Goal: Manage account settings

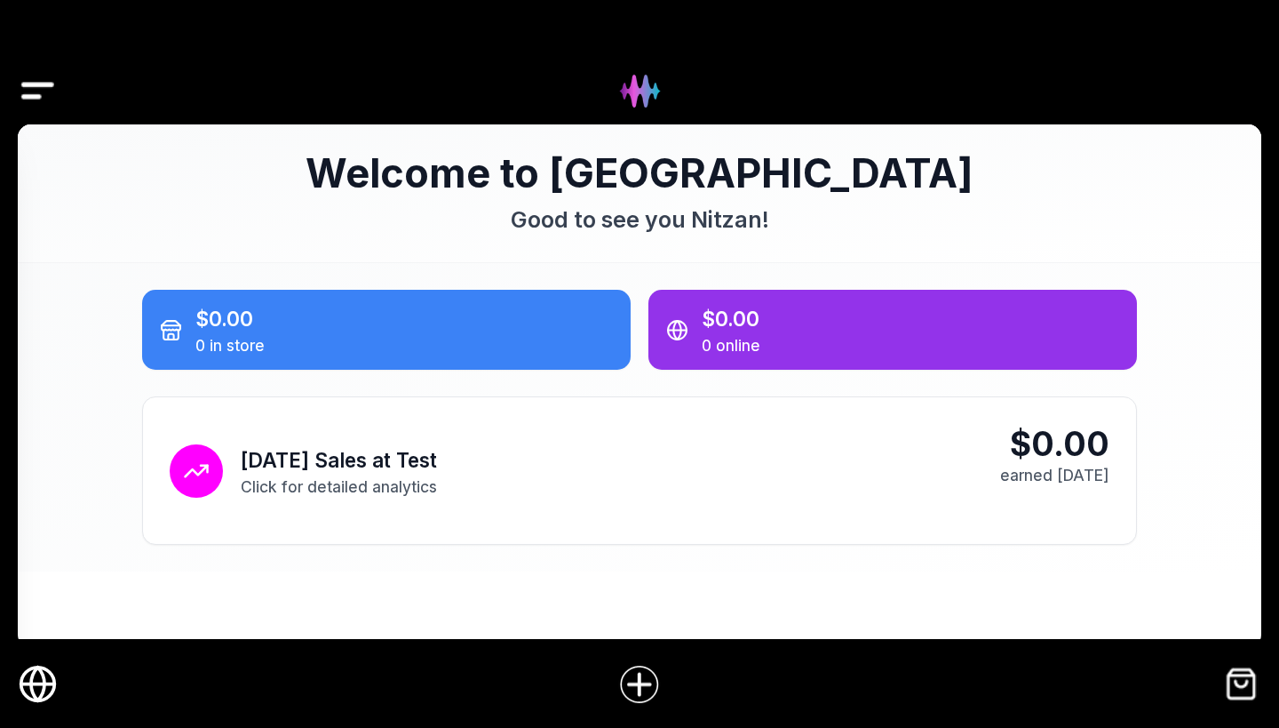
click at [28, 103] on img "Drawer" at bounding box center [38, 91] width 40 height 68
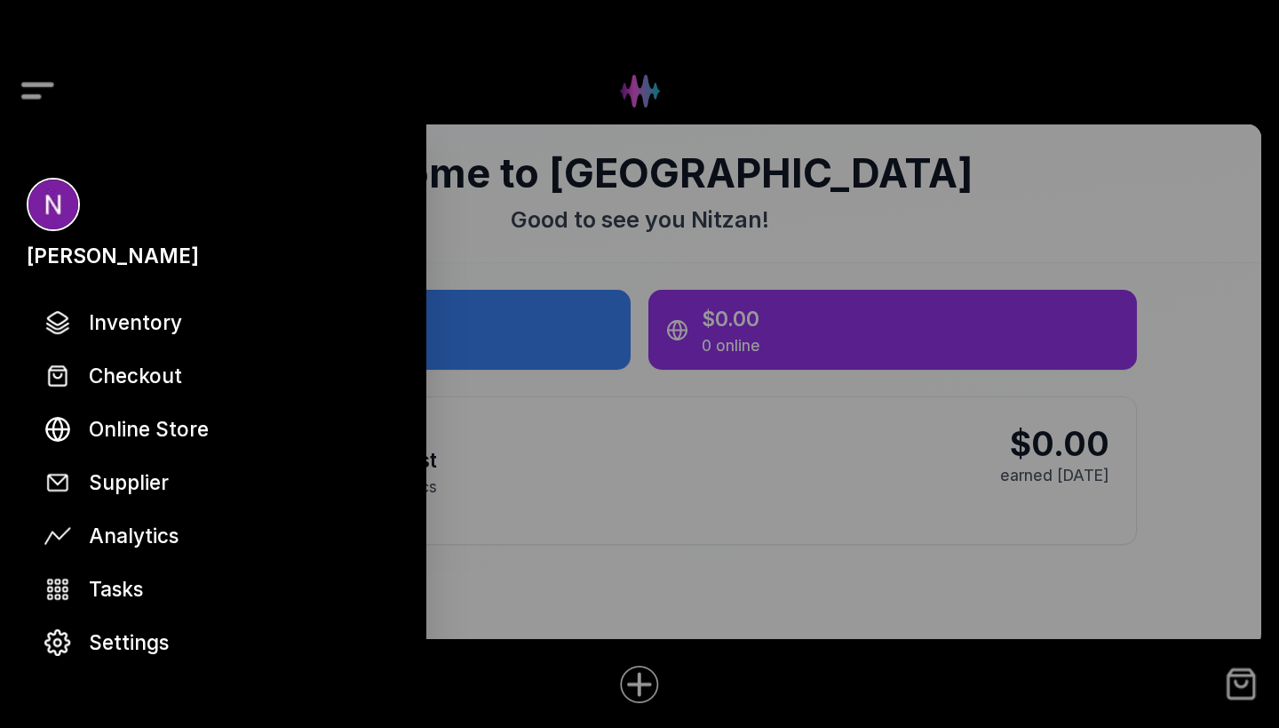
click at [28, 103] on div at bounding box center [639, 364] width 1279 height 728
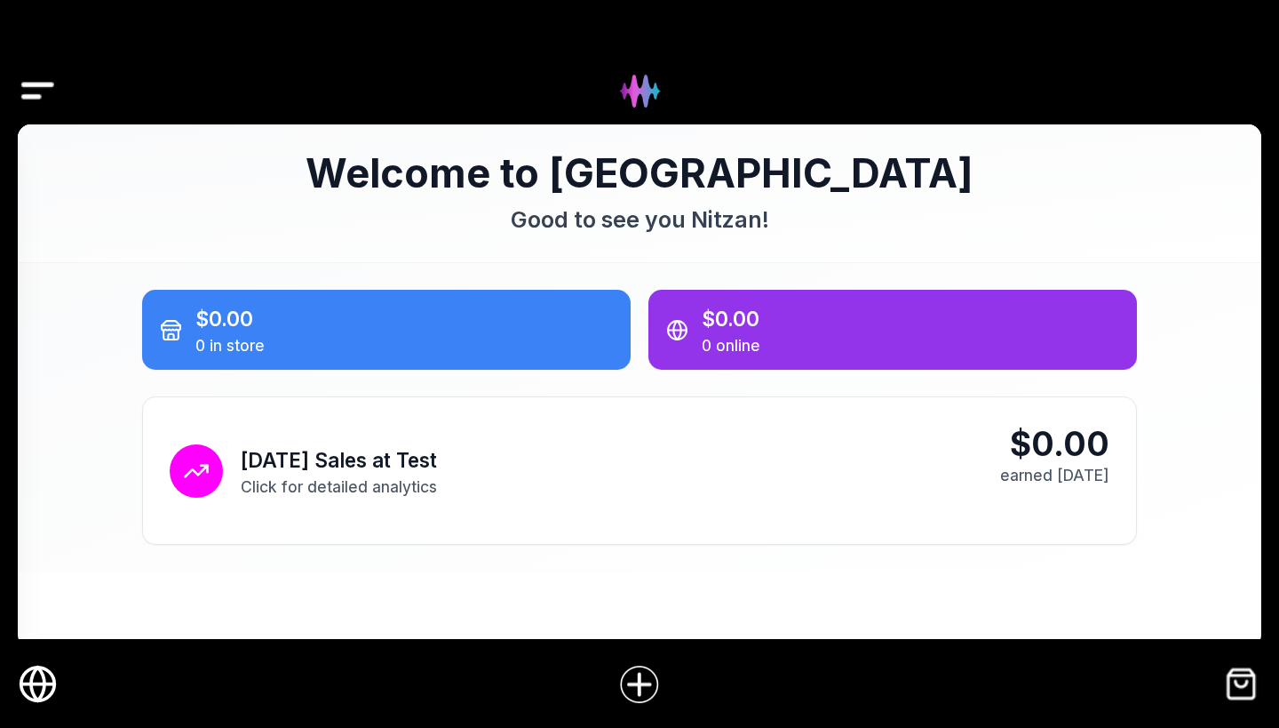
click at [28, 103] on img "Drawer" at bounding box center [38, 91] width 40 height 68
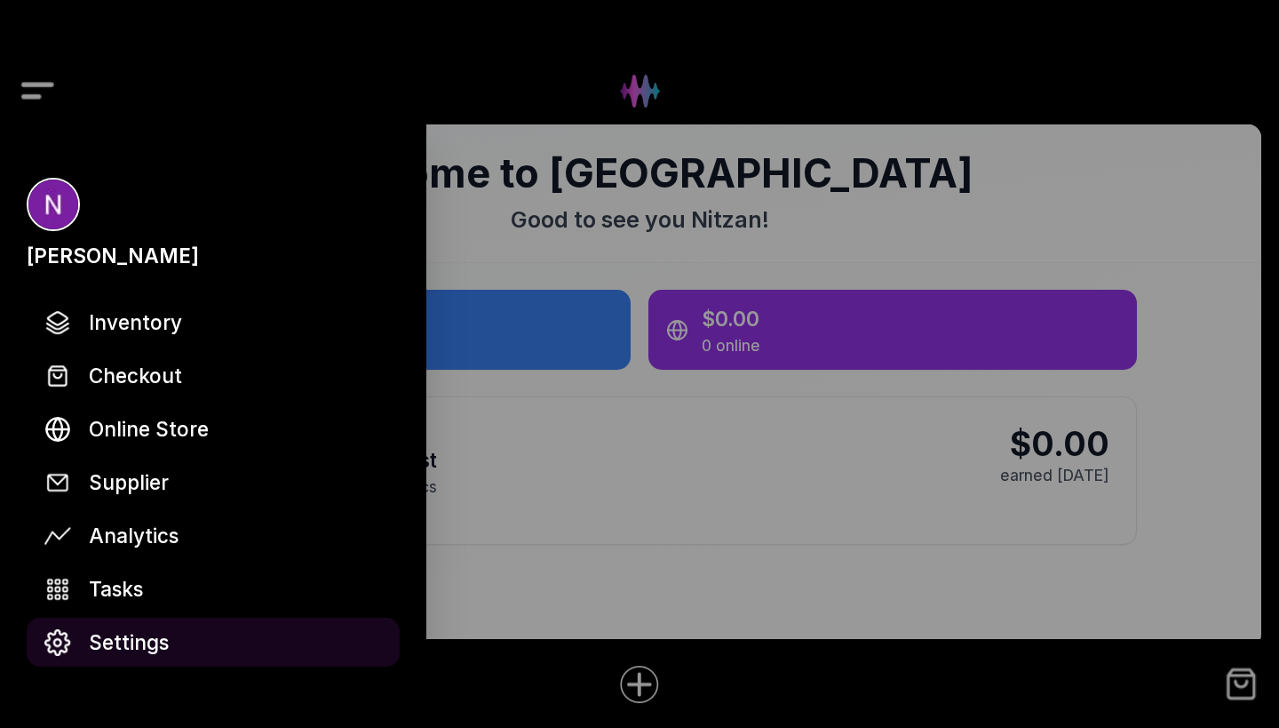
click at [123, 655] on span "Settings" at bounding box center [129, 641] width 80 height 31
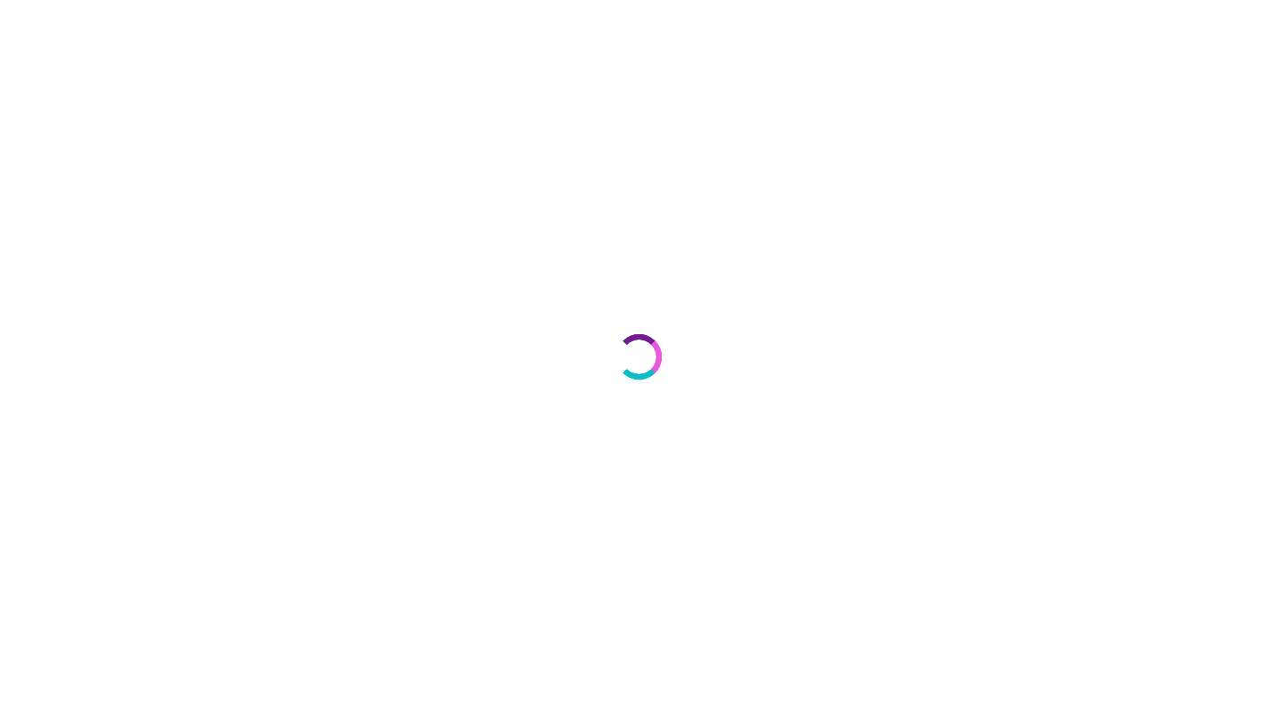
select select "**"
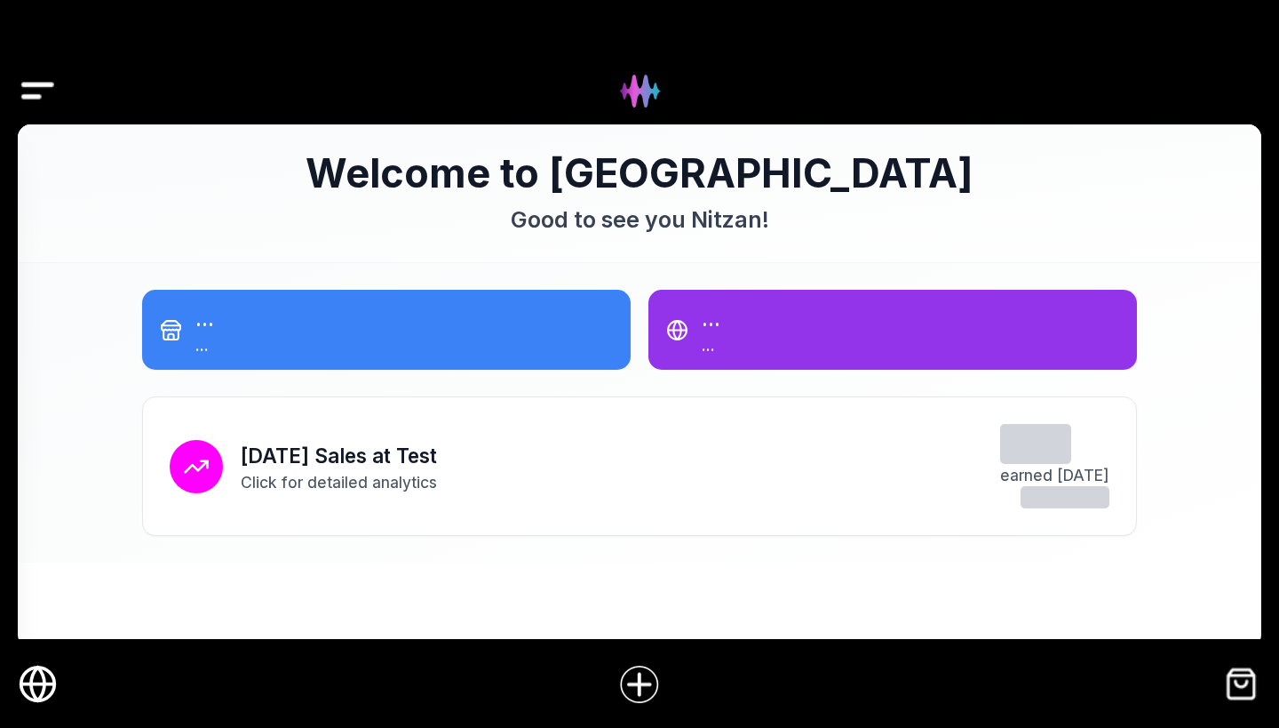
click at [46, 95] on img "Drawer" at bounding box center [38, 91] width 40 height 68
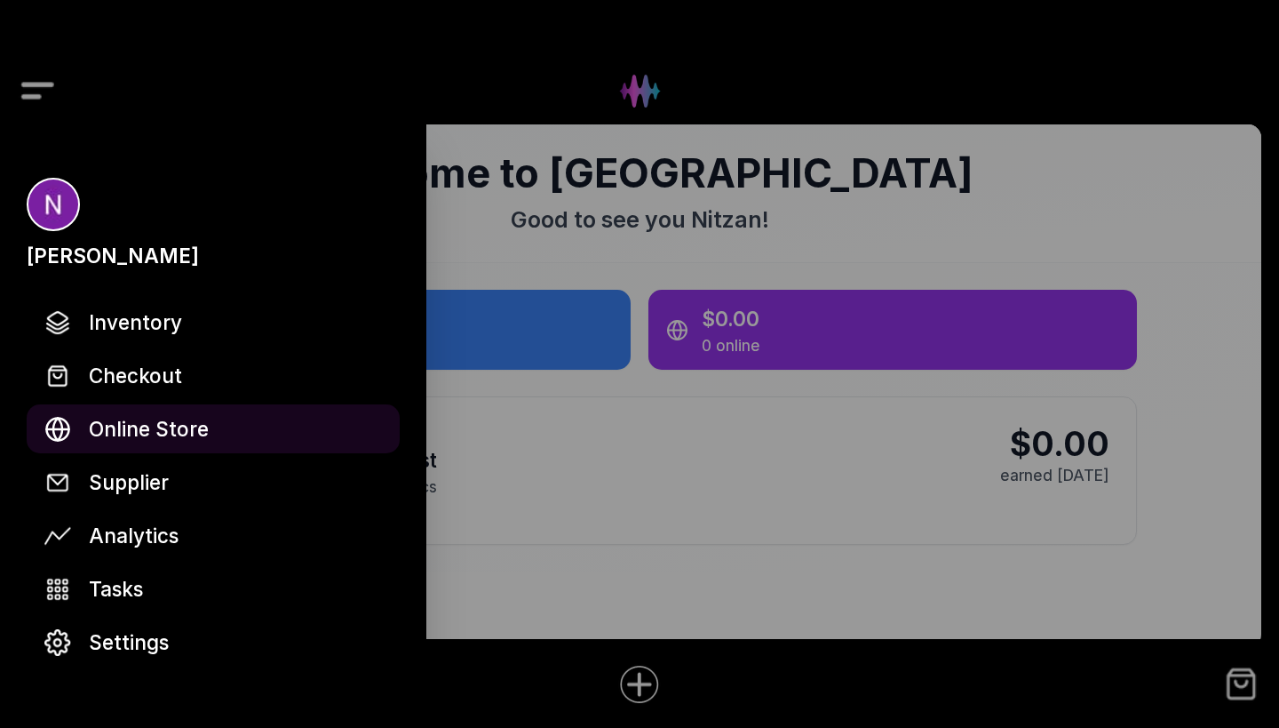
click at [158, 433] on span "Online Store" at bounding box center [149, 428] width 120 height 31
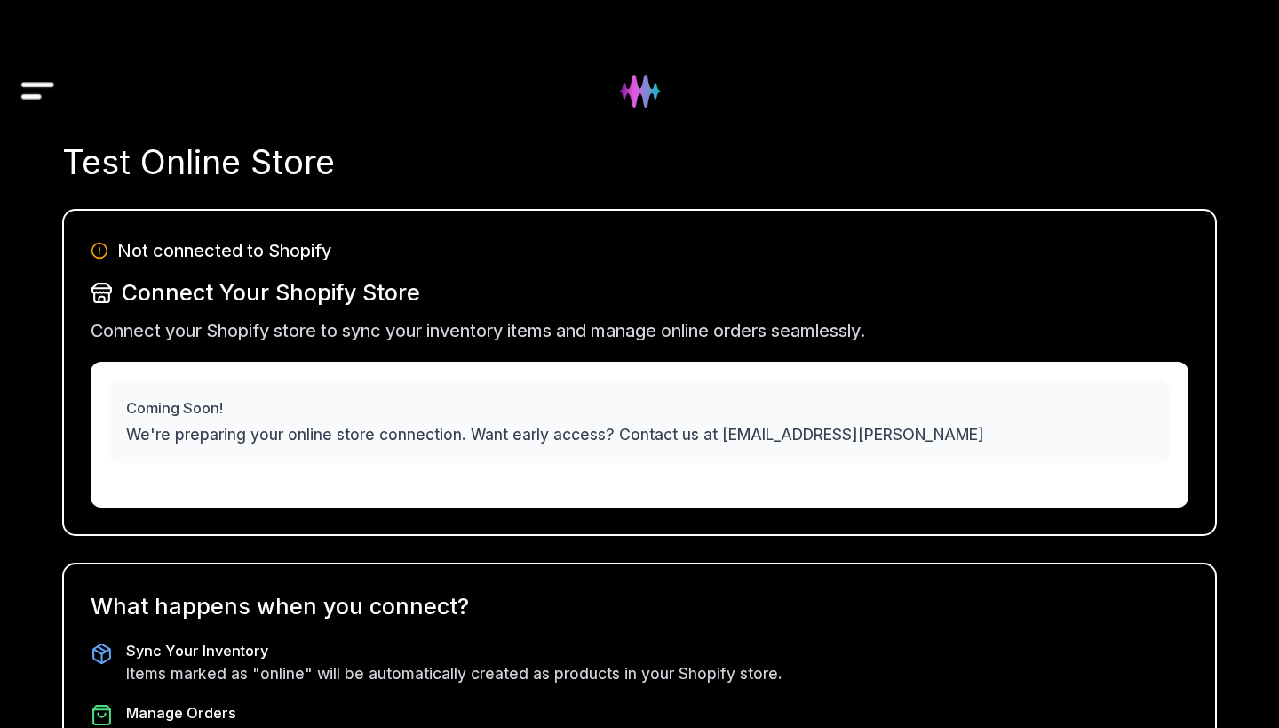
click at [42, 96] on img "Drawer" at bounding box center [38, 91] width 40 height 68
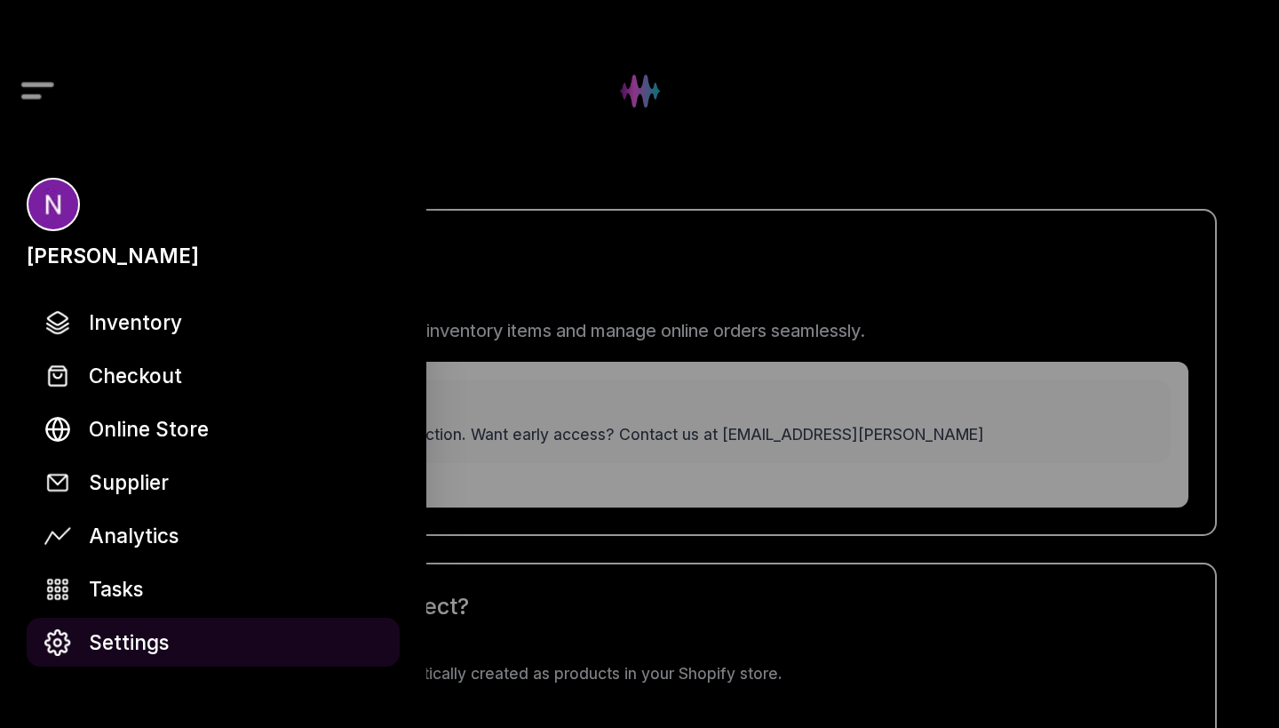
click at [132, 648] on span "Settings" at bounding box center [129, 641] width 80 height 31
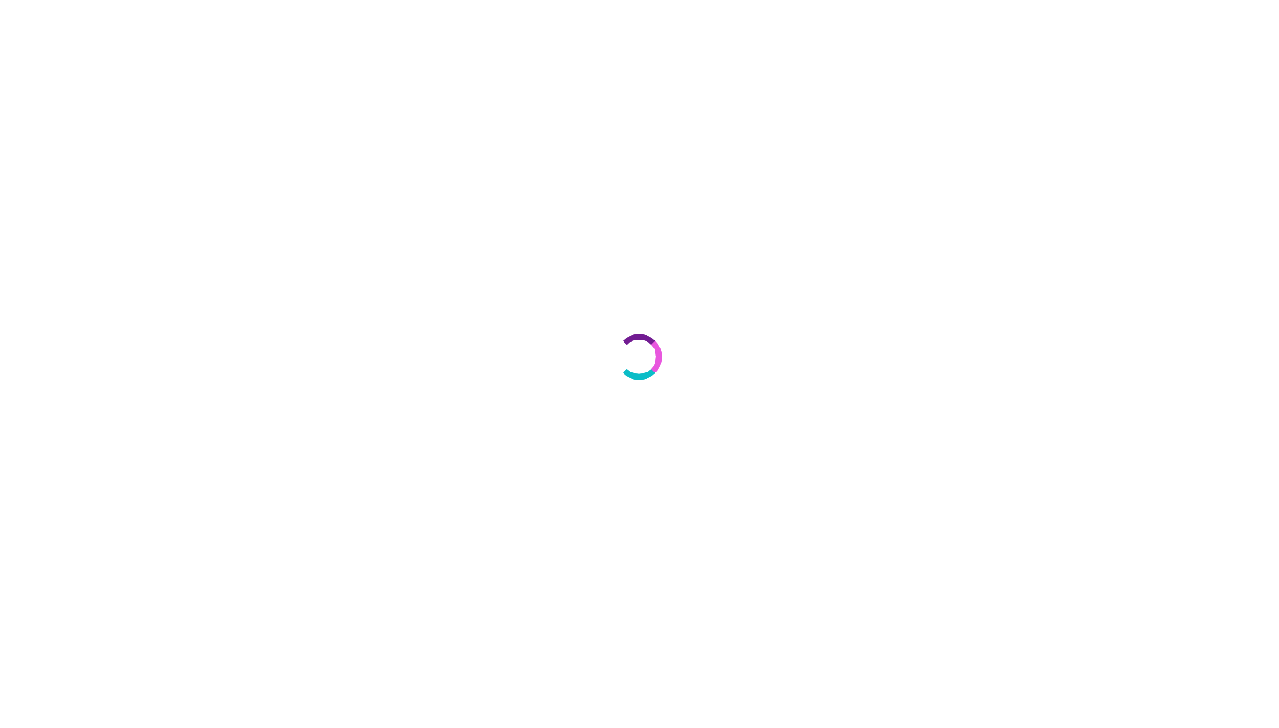
select select "**"
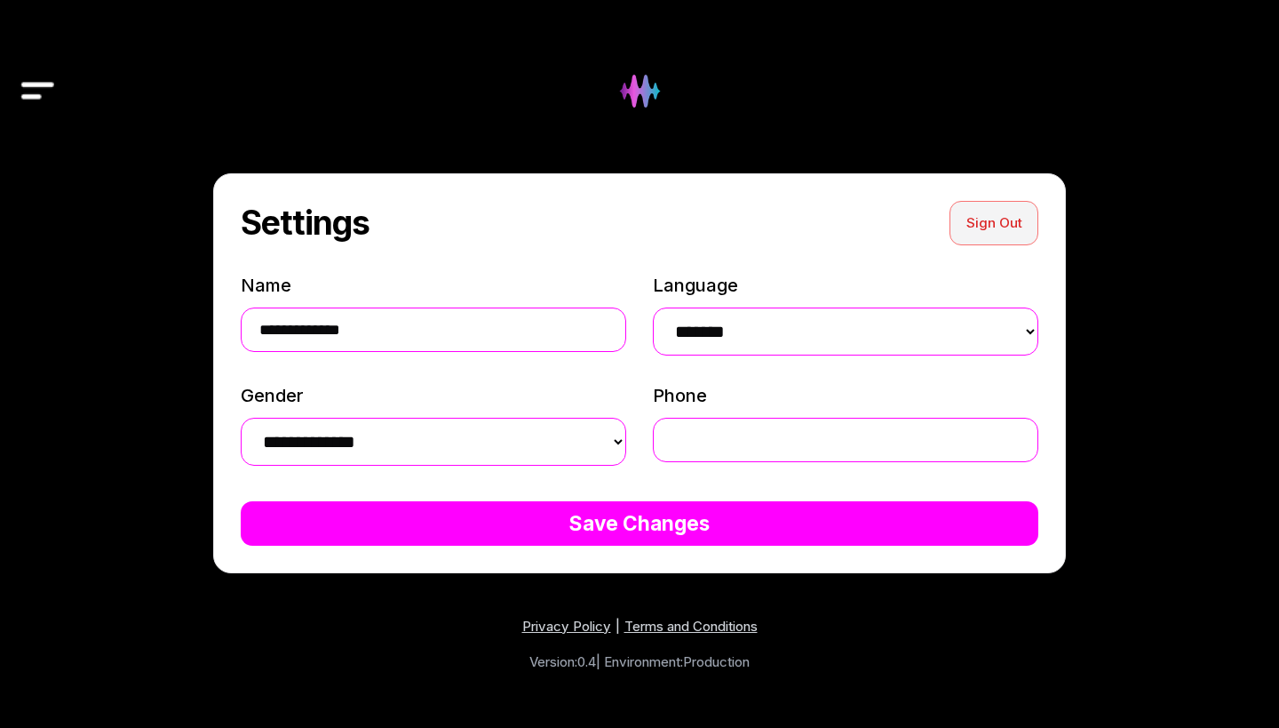
click at [986, 222] on button "Sign Out" at bounding box center [994, 223] width 89 height 44
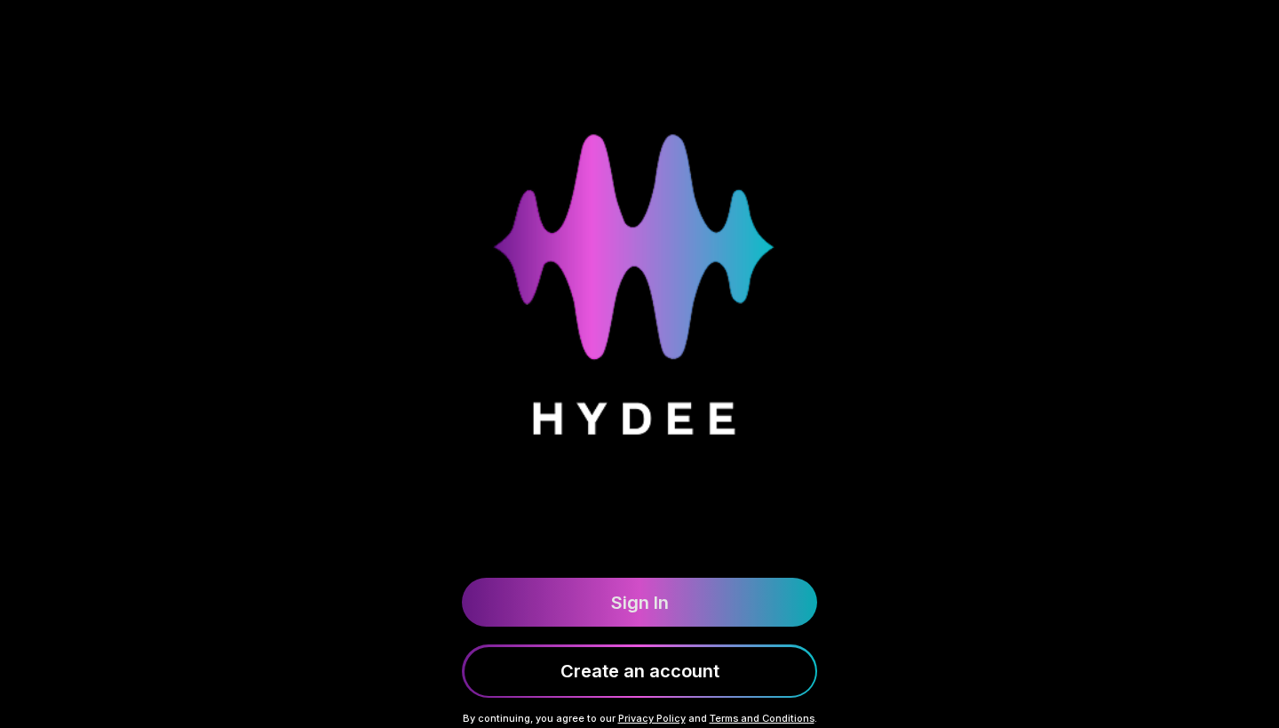
click at [632, 608] on link "Sign In" at bounding box center [639, 601] width 355 height 49
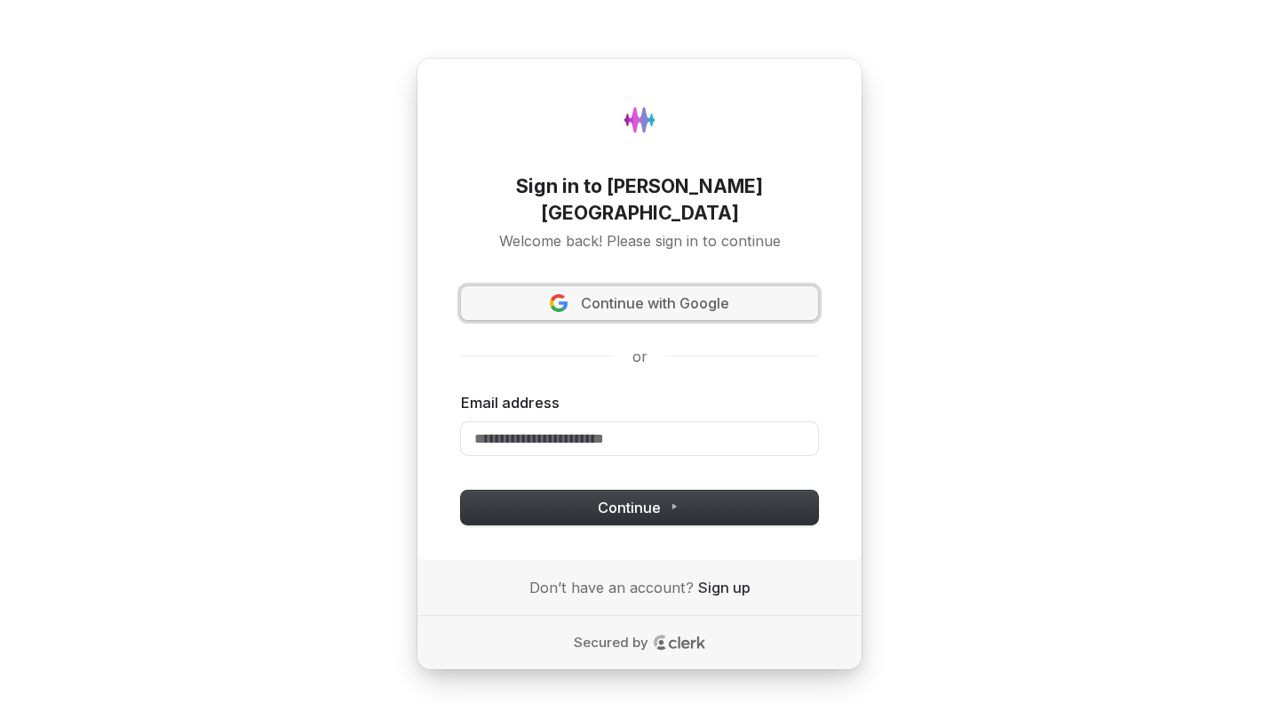
click at [617, 297] on span "Continue with Google" at bounding box center [655, 303] width 148 height 20
